Goal: Navigation & Orientation: Find specific page/section

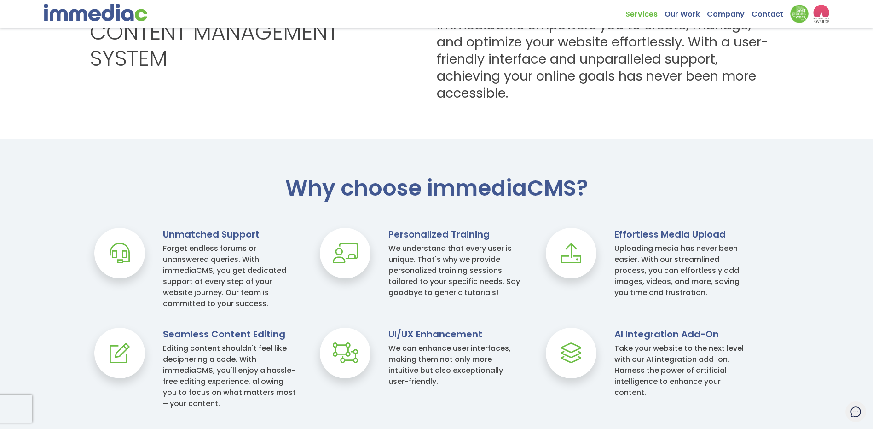
scroll to position [414, 0]
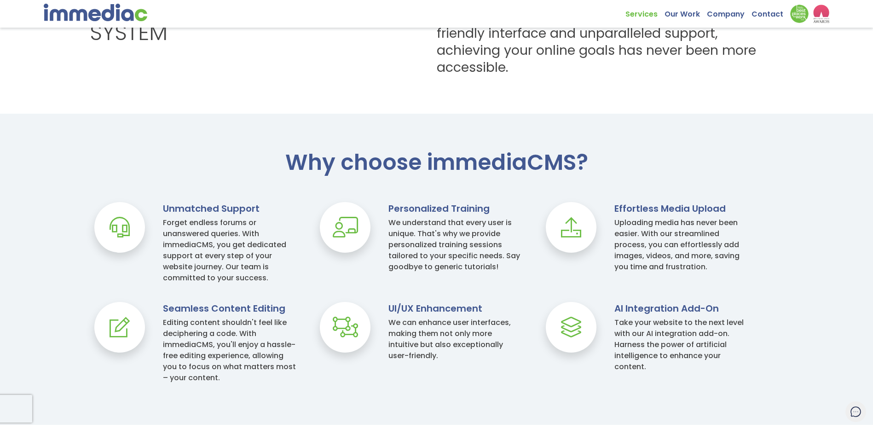
click at [131, 328] on icon at bounding box center [119, 327] width 51 height 51
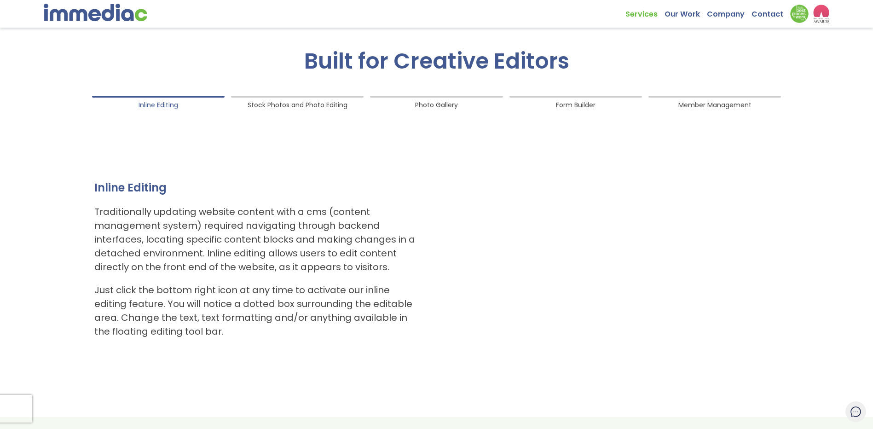
scroll to position [828, 0]
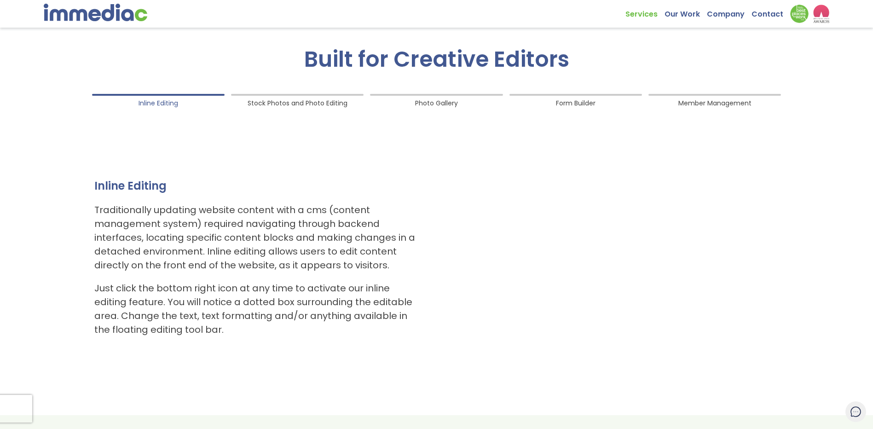
click at [319, 102] on span "Stock Photos and Photo Editing" at bounding box center [298, 101] width 100 height 12
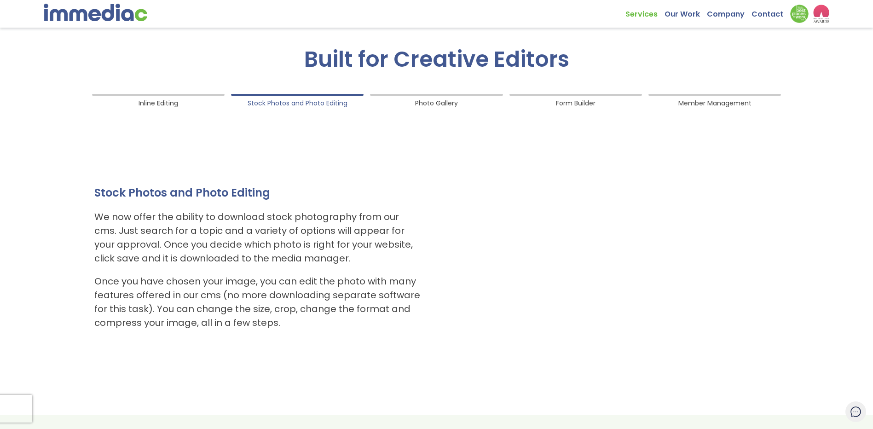
click at [418, 96] on span "Photo Gallery" at bounding box center [436, 101] width 43 height 12
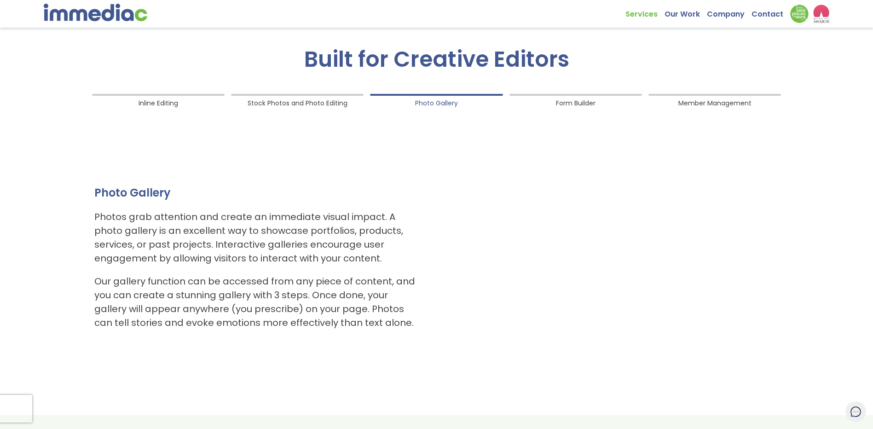
click at [608, 102] on ol "Inline Editing Stock Photos and Photo Editing Photo Gallery Form Builder Member…" at bounding box center [436, 229] width 699 height 279
click at [588, 116] on ol "Inline Editing Stock Photos and Photo Editing Photo Gallery Form Builder Member…" at bounding box center [436, 229] width 699 height 279
click at [584, 104] on span "Form Builder" at bounding box center [576, 101] width 40 height 12
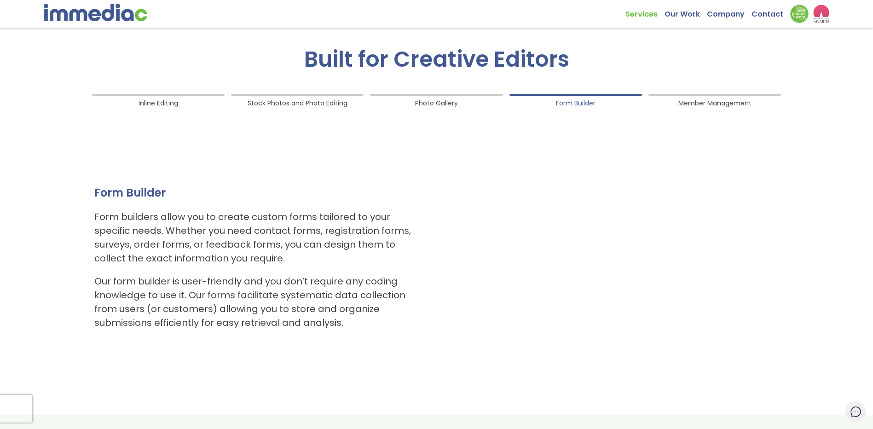
click at [721, 100] on span "Member Management" at bounding box center [714, 101] width 73 height 12
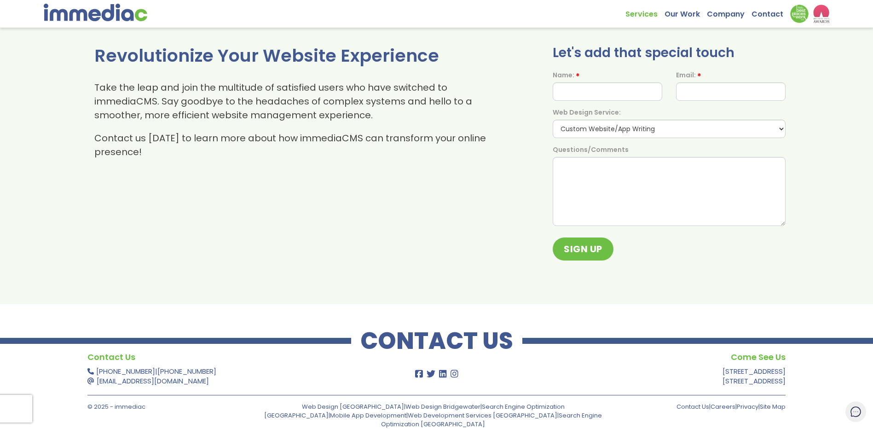
scroll to position [1237, 0]
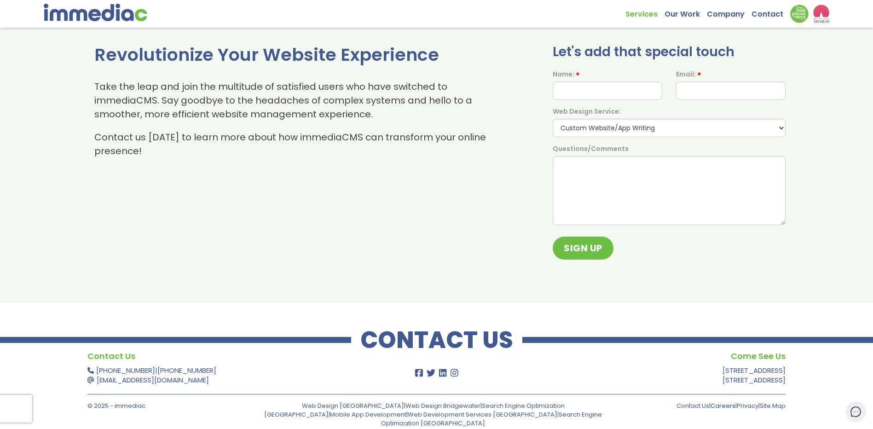
click at [719, 405] on link "Careers" at bounding box center [723, 405] width 25 height 9
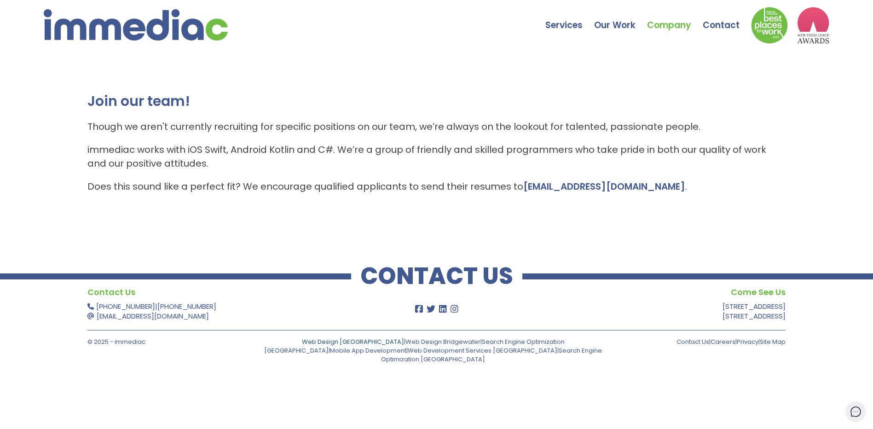
click at [302, 344] on link "Web Design [GEOGRAPHIC_DATA]" at bounding box center [353, 341] width 102 height 9
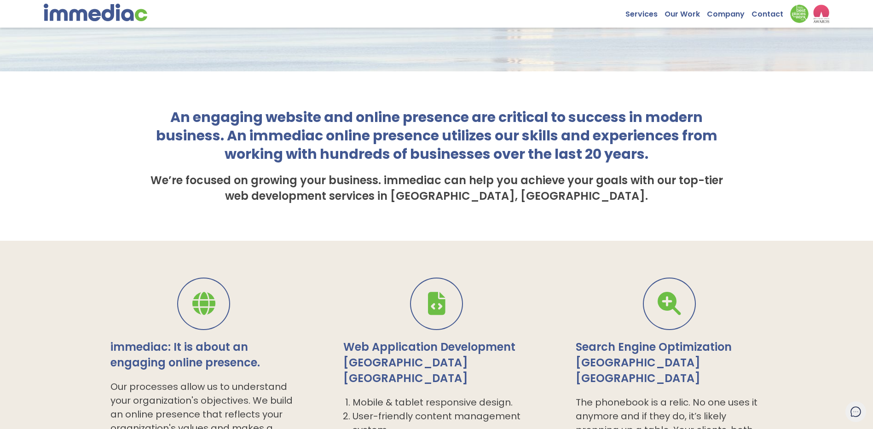
scroll to position [322, 0]
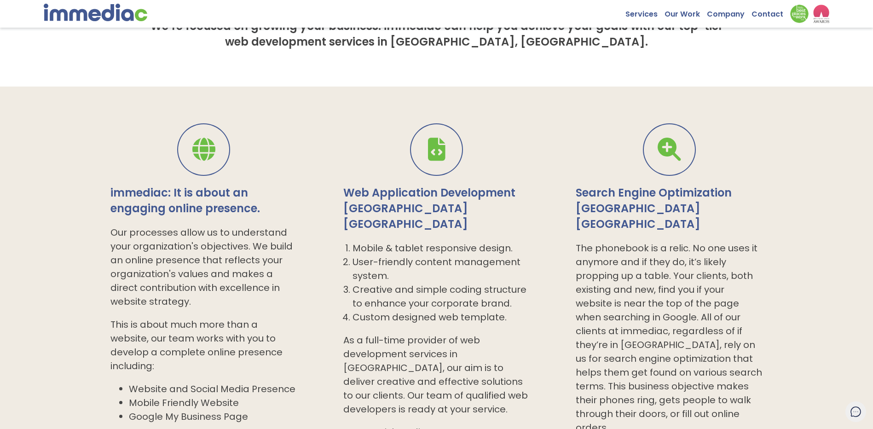
drag, startPoint x: 356, startPoint y: 125, endPoint x: 296, endPoint y: 108, distance: 62.8
click at [296, 108] on div "immediac: It is about an engaging online presence. Our processes allow us to un…" at bounding box center [436, 317] width 873 height 461
click at [449, 216] on h3 "Web Application Development Halifax Nova Scotia" at bounding box center [436, 208] width 187 height 47
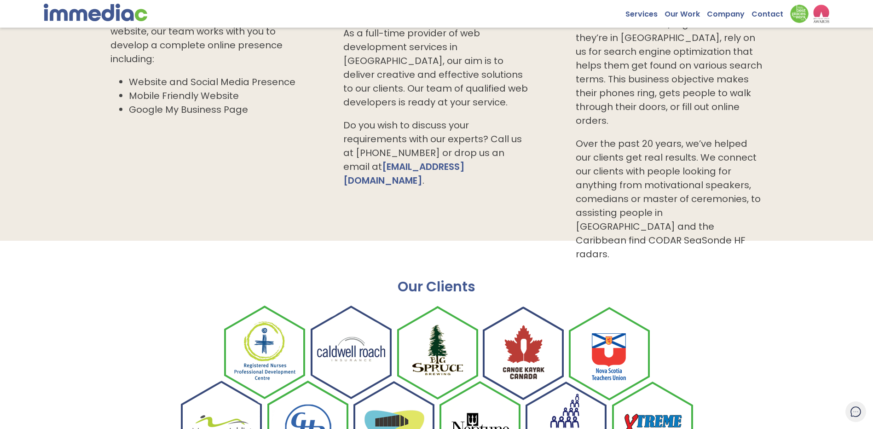
scroll to position [782, 0]
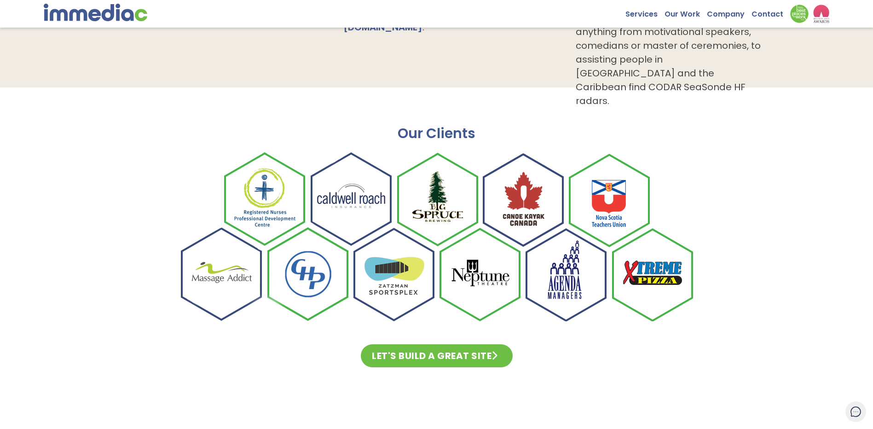
click at [353, 215] on img at bounding box center [436, 236] width 515 height 169
drag, startPoint x: 290, startPoint y: 192, endPoint x: 266, endPoint y: 228, distance: 43.1
click at [290, 192] on img at bounding box center [436, 236] width 515 height 169
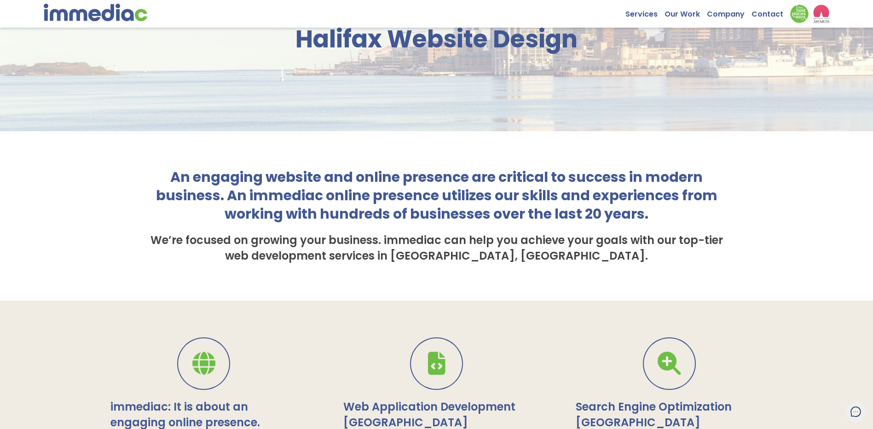
scroll to position [0, 0]
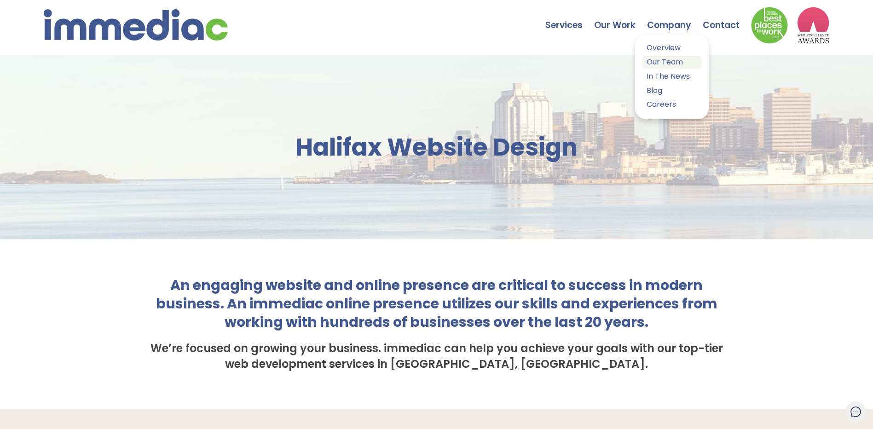
click at [661, 59] on link "Our Team" at bounding box center [672, 62] width 60 height 13
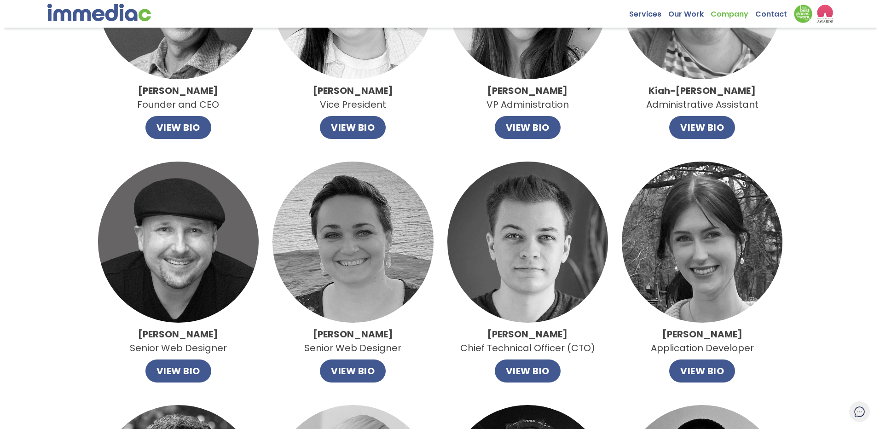
scroll to position [184, 0]
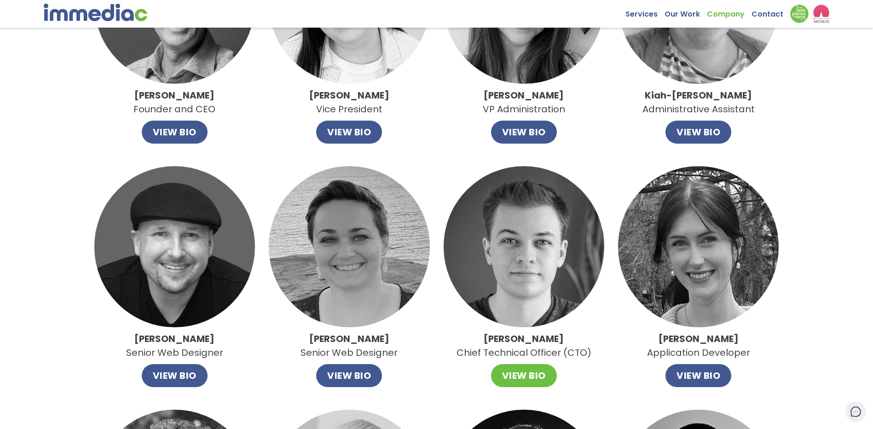
click at [527, 379] on button "VIEW BIO" at bounding box center [524, 375] width 66 height 23
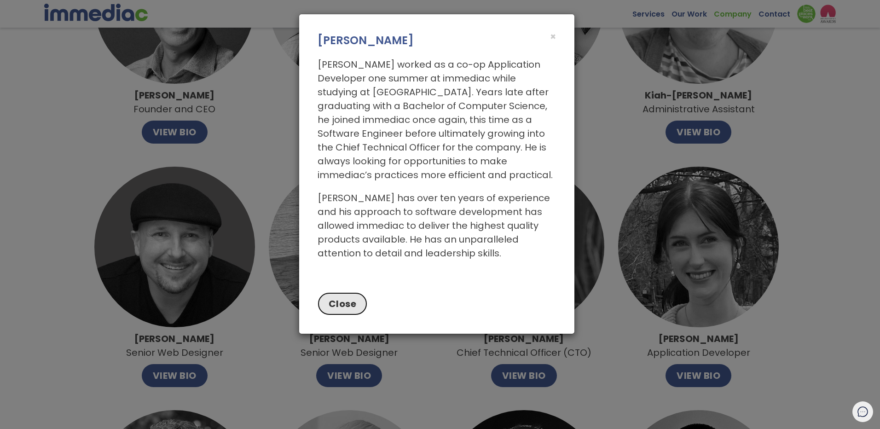
click at [357, 308] on button "Close" at bounding box center [343, 303] width 50 height 23
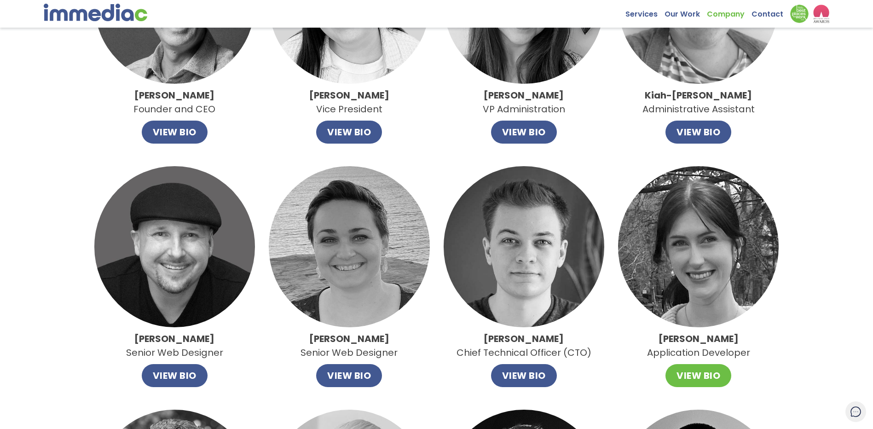
click at [708, 371] on button "VIEW BIO" at bounding box center [698, 375] width 66 height 23
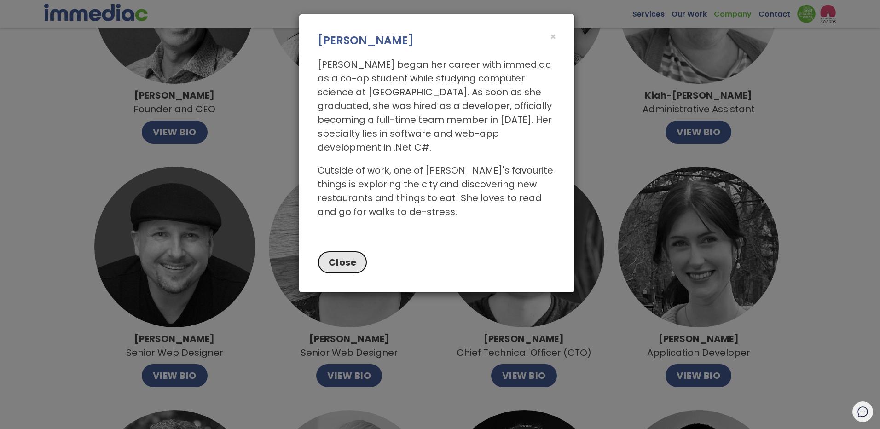
click at [352, 253] on button "Close" at bounding box center [343, 262] width 50 height 23
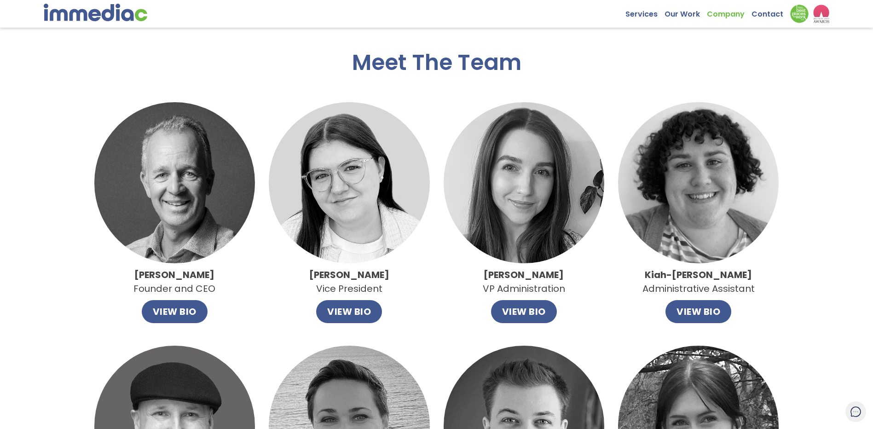
scroll to position [0, 0]
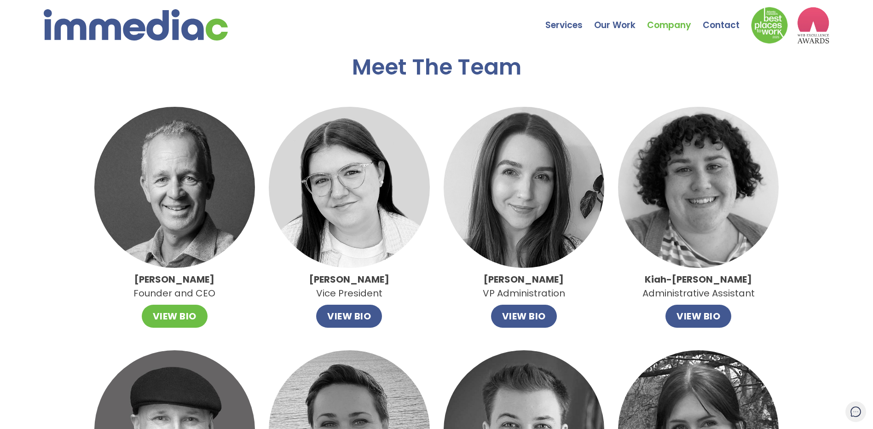
click at [196, 318] on button "VIEW BIO" at bounding box center [175, 316] width 66 height 23
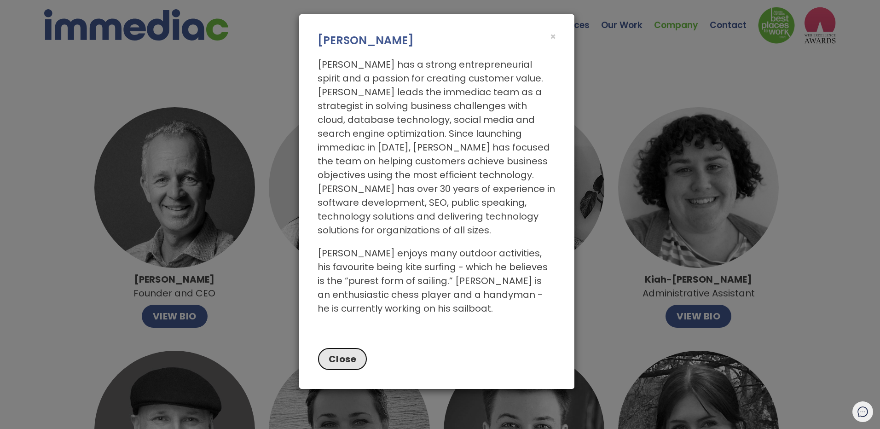
click at [353, 347] on button "Close" at bounding box center [343, 358] width 50 height 23
